Goal: Check status: Check status

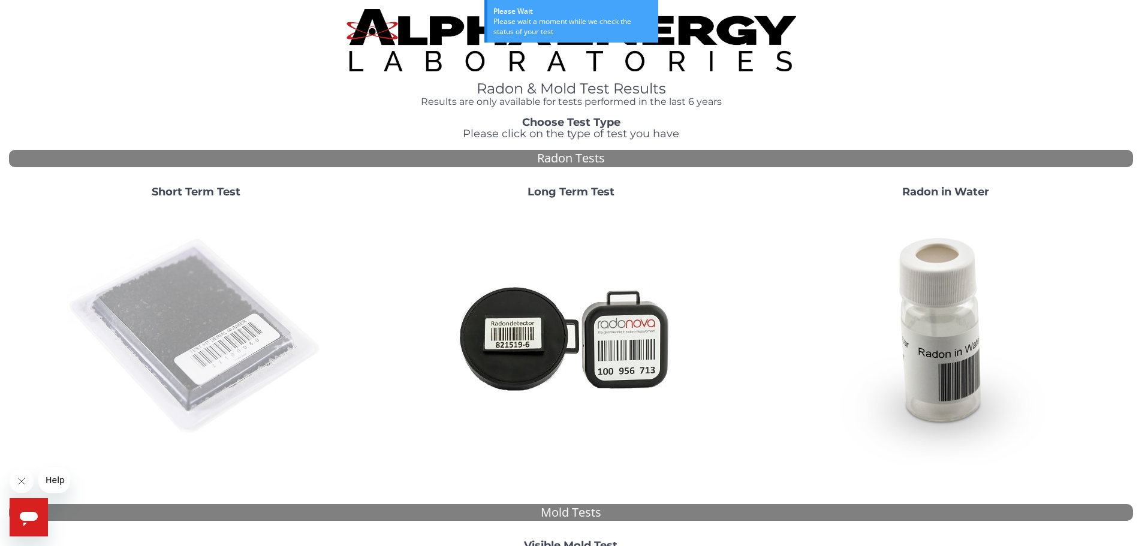
click at [213, 293] on img at bounding box center [196, 337] width 258 height 258
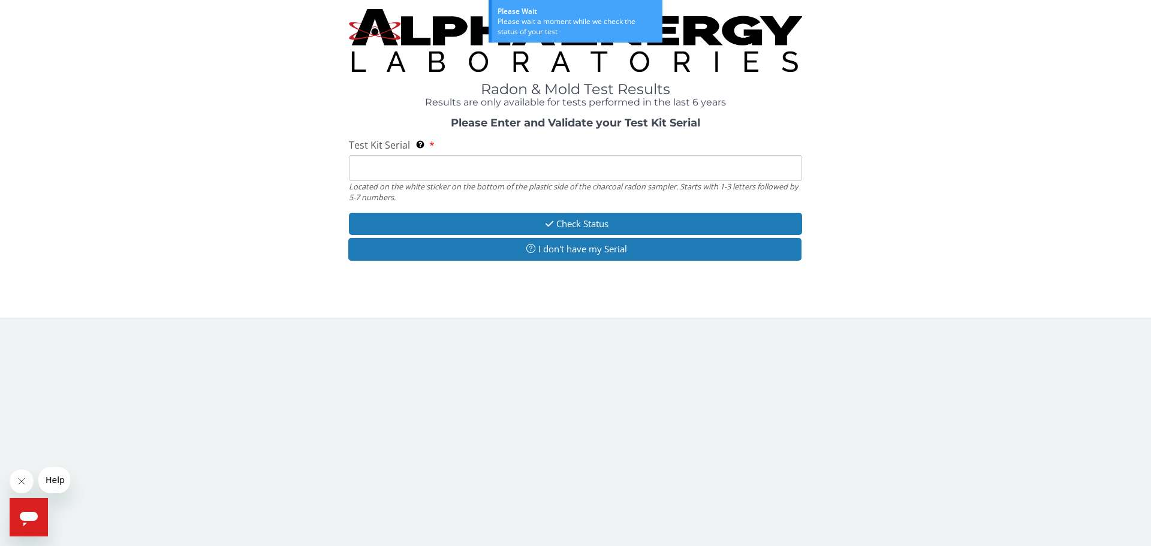
click at [539, 164] on input "Test Kit Serial Located on the white sticker on the bottom of the plastic side …" at bounding box center [575, 168] width 453 height 26
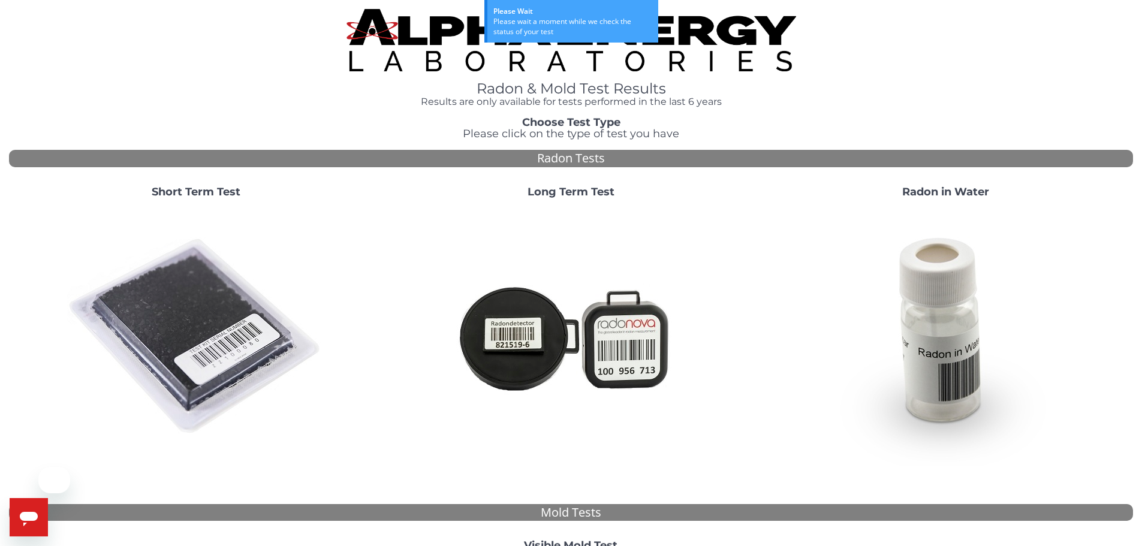
click at [261, 301] on img at bounding box center [196, 337] width 258 height 258
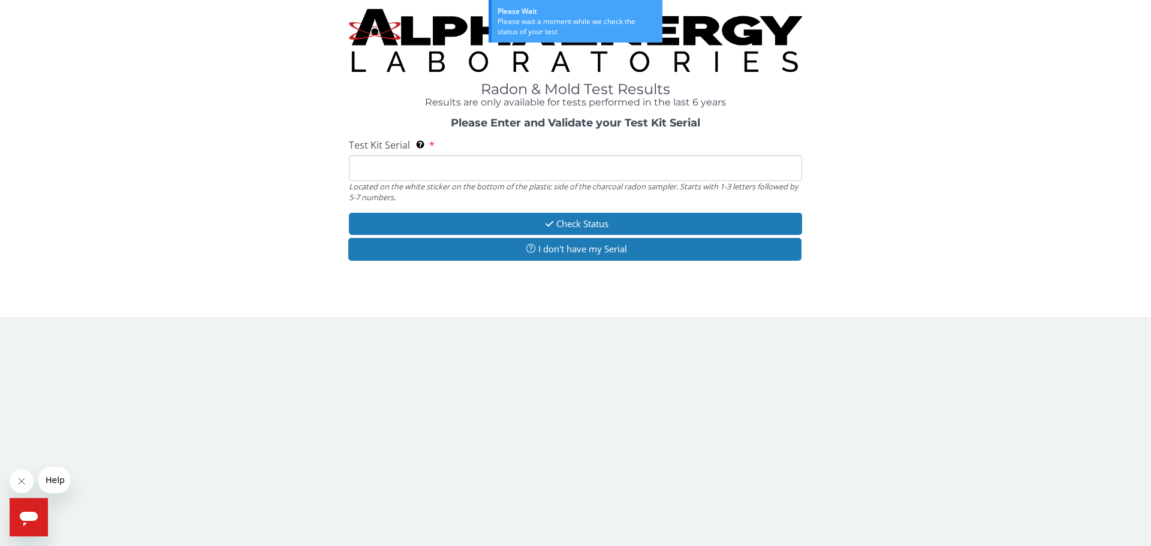
click at [522, 169] on input "Test Kit Serial Located on the white sticker on the bottom of the plastic side …" at bounding box center [575, 168] width 453 height 26
click at [867, 174] on div "Please Enter and Validate your Test Kit Serial Test Kit Serial Located on the w…" at bounding box center [575, 191] width 1133 height 146
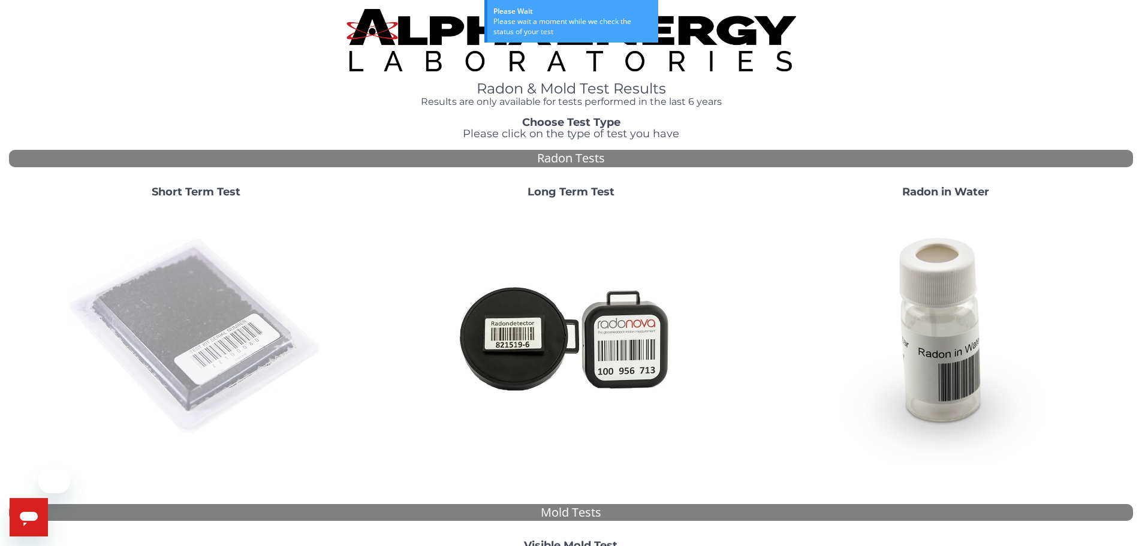
click at [225, 292] on img at bounding box center [196, 337] width 258 height 258
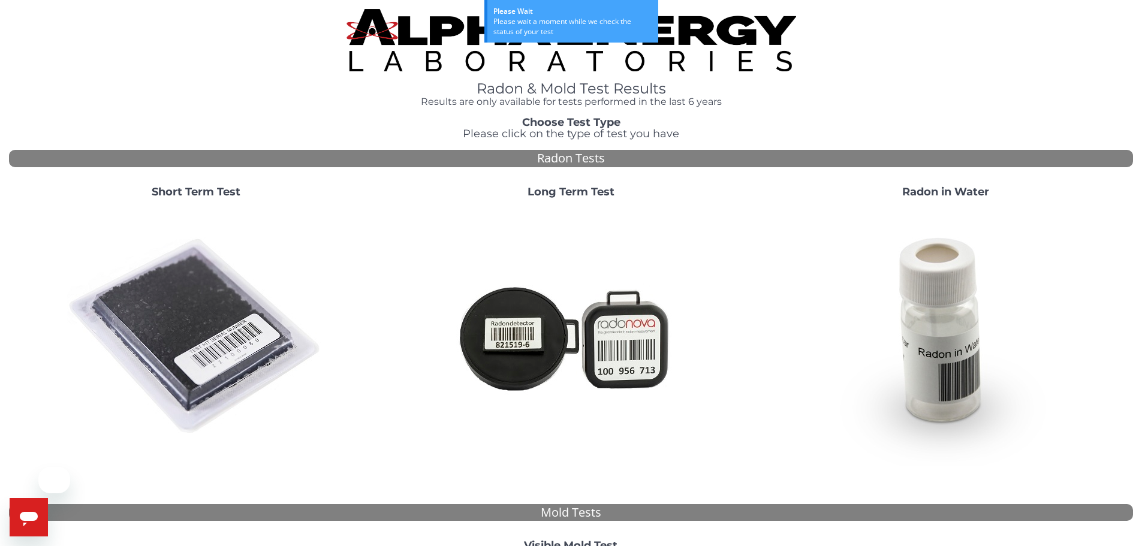
click at [179, 318] on img at bounding box center [196, 337] width 258 height 258
